Goal: Task Accomplishment & Management: Complete application form

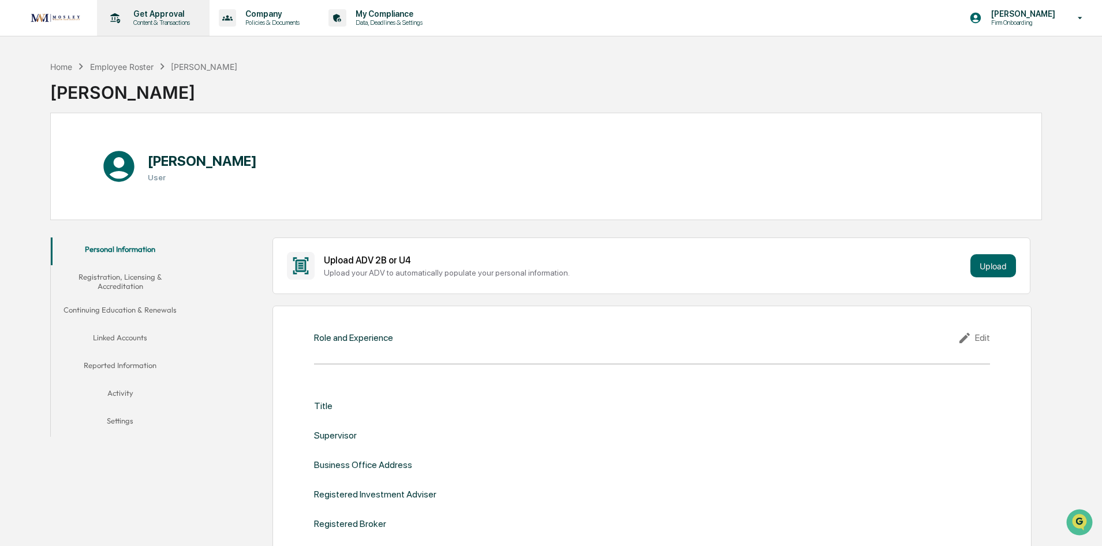
click at [146, 18] on p "Content & Transactions" at bounding box center [160, 22] width 72 height 8
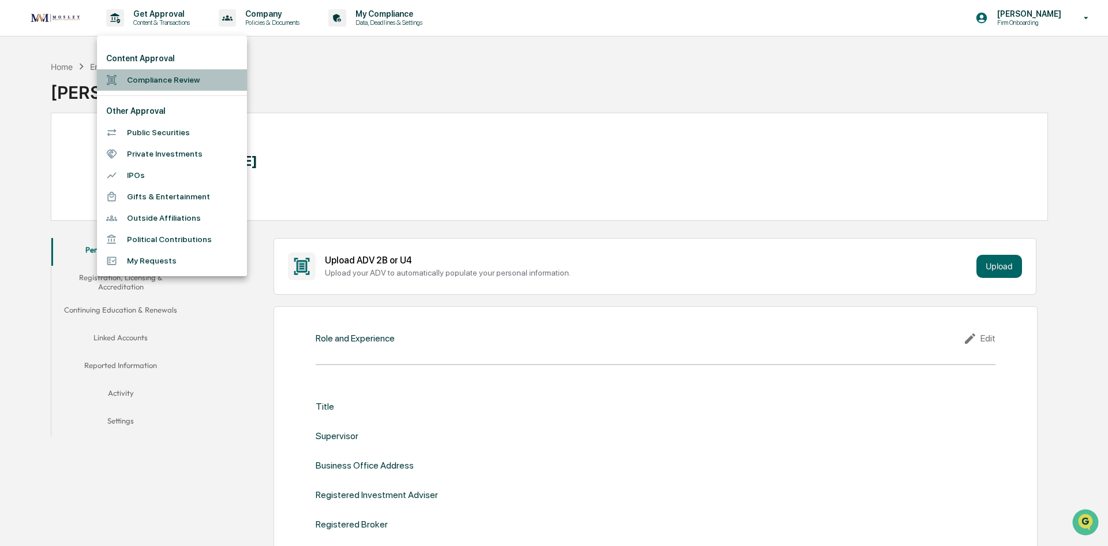
click at [156, 79] on li "Compliance Review" at bounding box center [172, 79] width 150 height 21
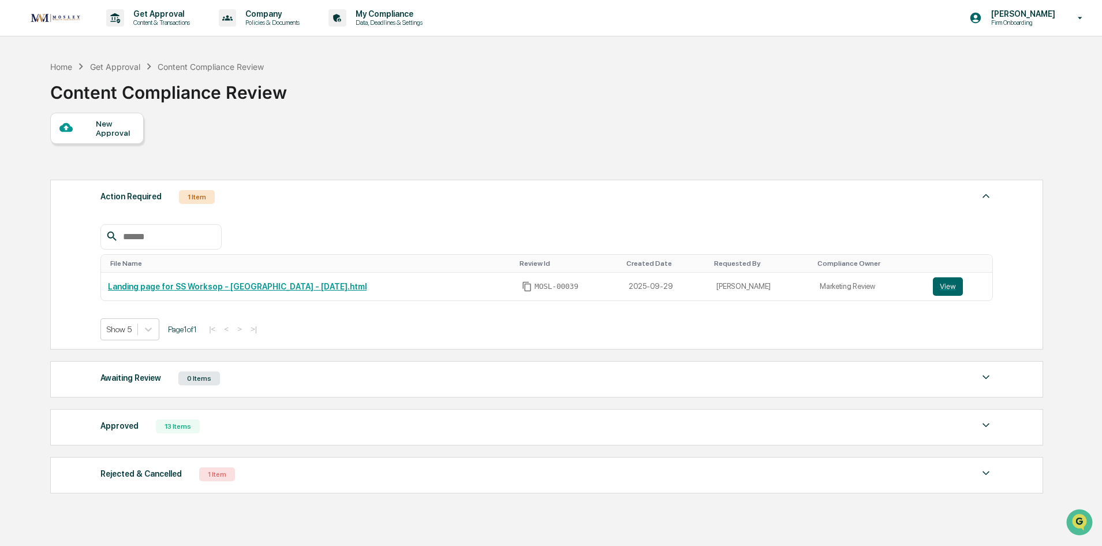
click at [131, 135] on div "New Approval" at bounding box center [115, 128] width 39 height 18
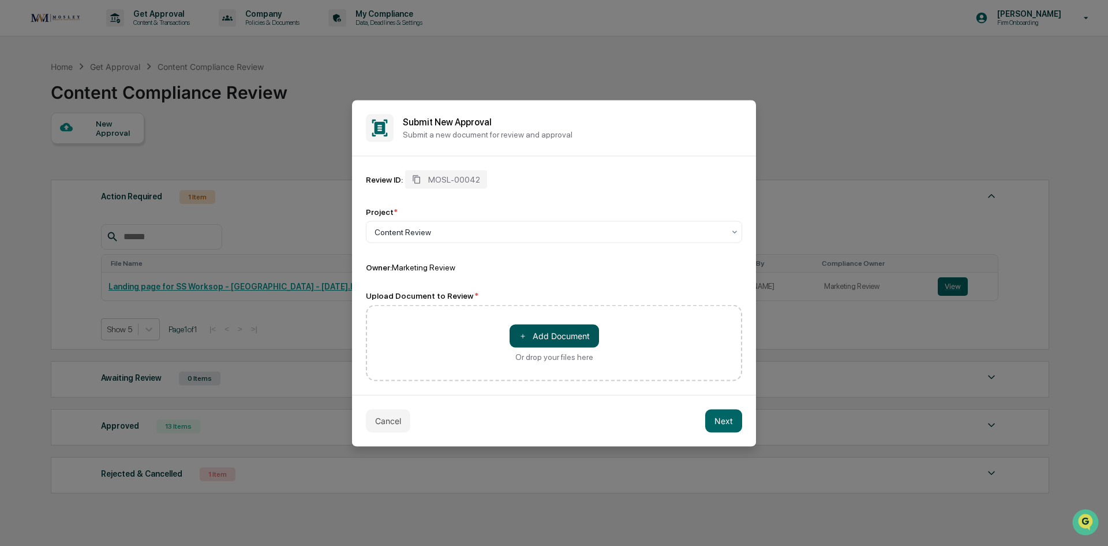
click at [546, 342] on button "＋ Add Document" at bounding box center [554, 335] width 89 height 23
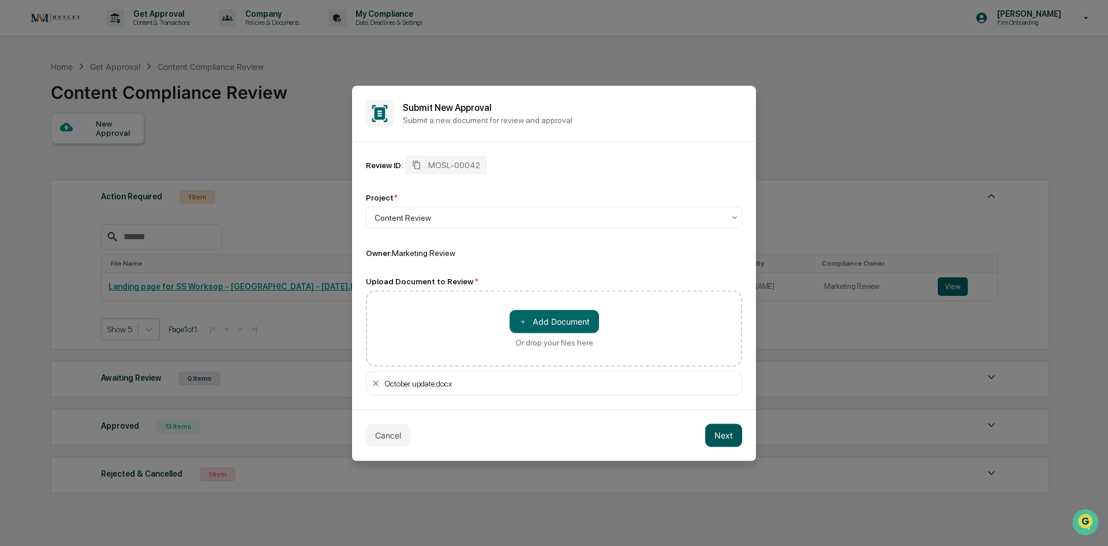
click at [725, 439] on button "Next" at bounding box center [723, 434] width 37 height 23
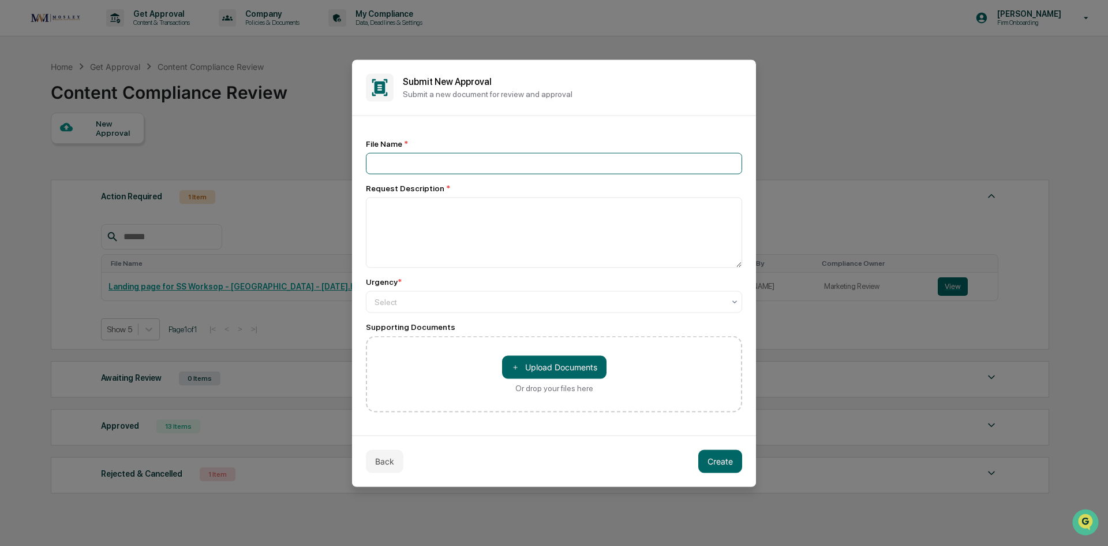
click at [518, 160] on input at bounding box center [554, 162] width 376 height 21
type input "**********"
click at [434, 201] on textarea at bounding box center [554, 232] width 376 height 70
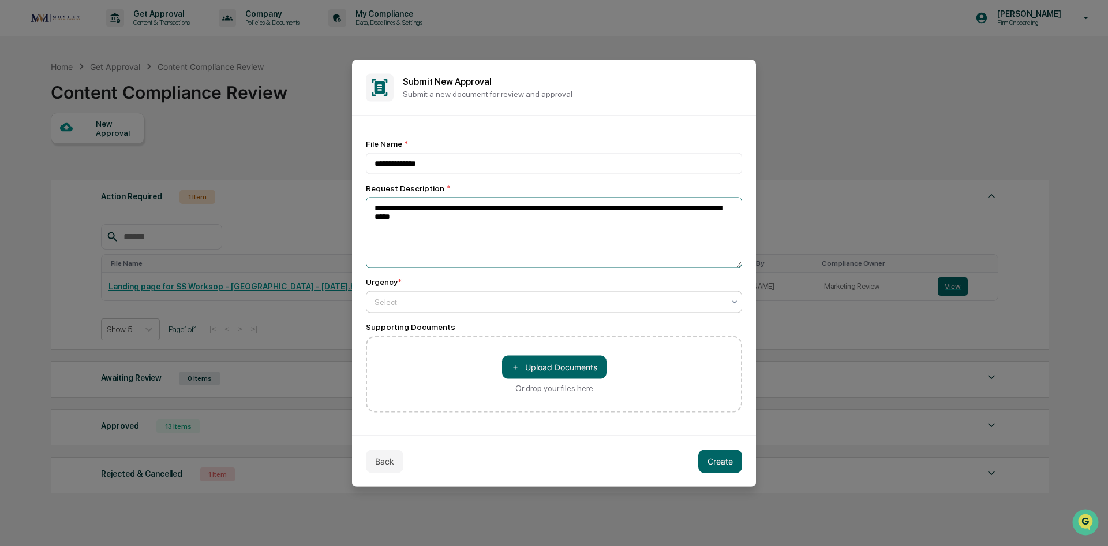
type textarea "**********"
click at [688, 307] on div at bounding box center [550, 302] width 350 height 12
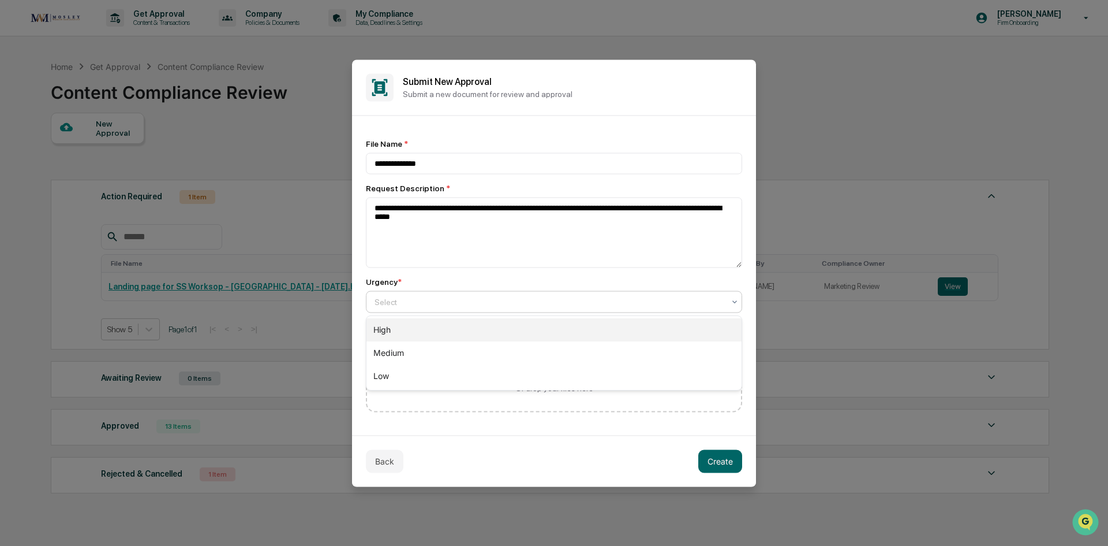
click at [481, 328] on div "High" at bounding box center [554, 329] width 375 height 23
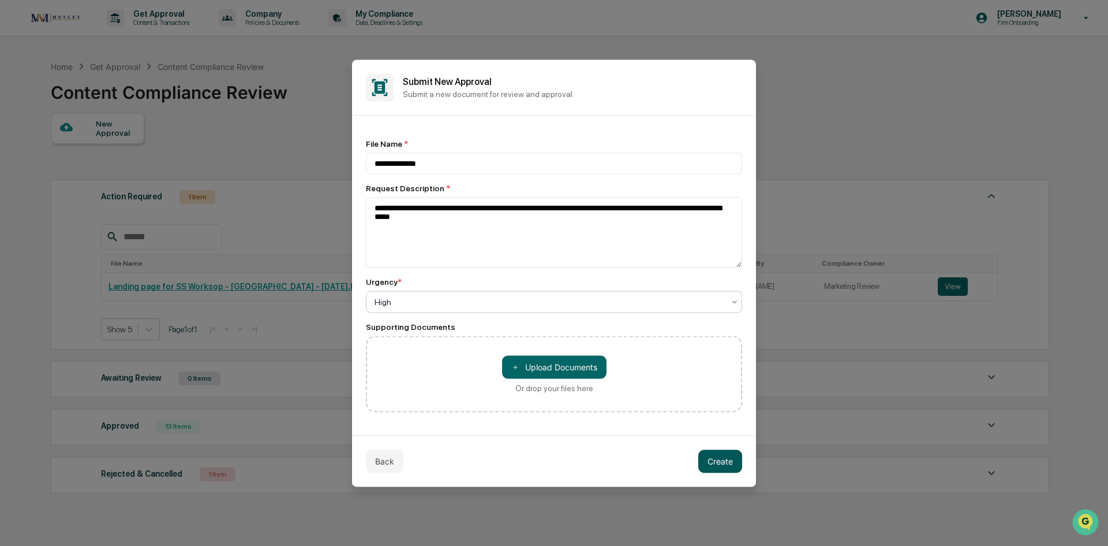
click at [715, 459] on button "Create" at bounding box center [721, 460] width 44 height 23
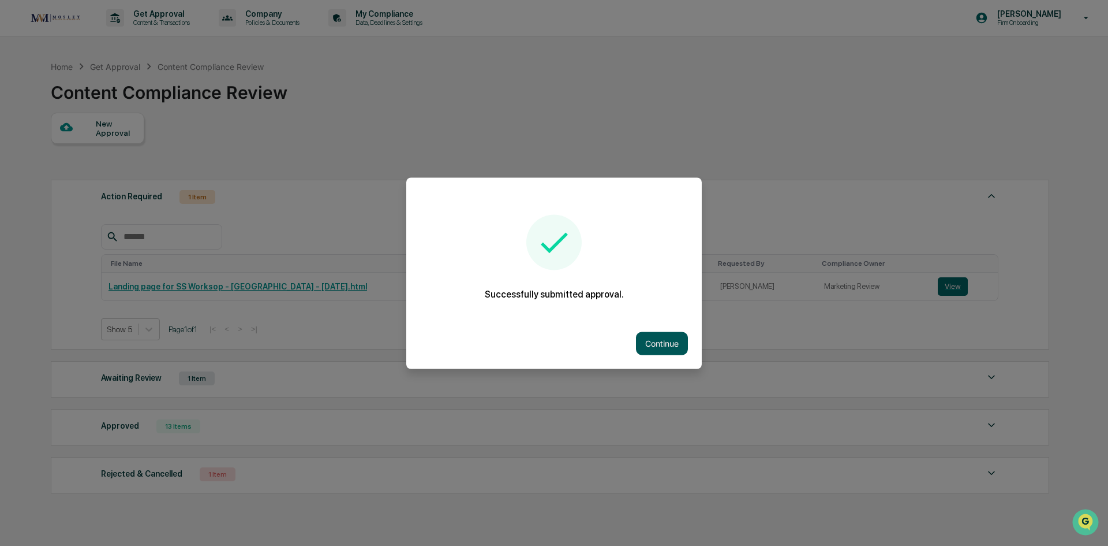
click at [662, 338] on button "Continue" at bounding box center [662, 342] width 52 height 23
